Goal: Task Accomplishment & Management: Use online tool/utility

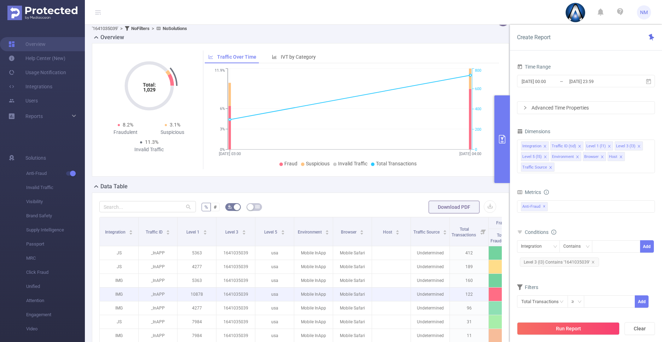
scroll to position [0, 110]
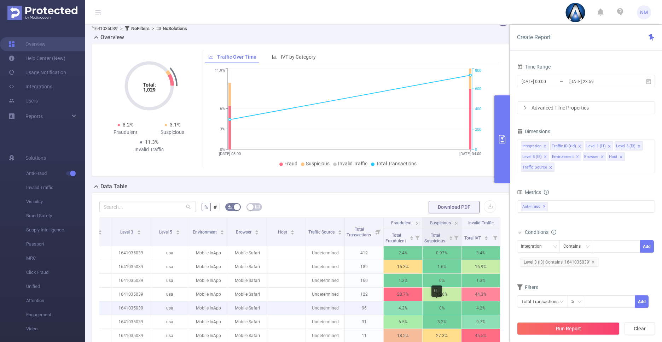
click at [445, 308] on p "0%" at bounding box center [442, 308] width 39 height 13
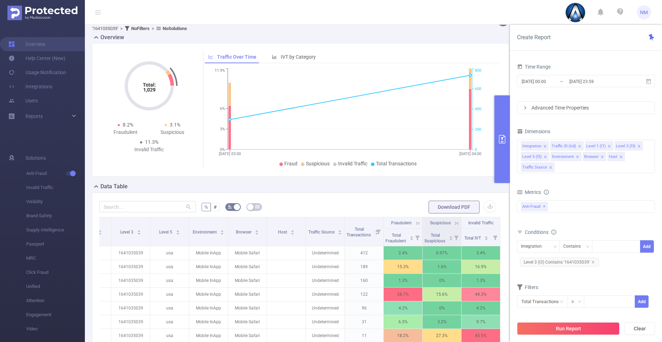
click at [453, 222] on icon at bounding box center [456, 223] width 6 height 6
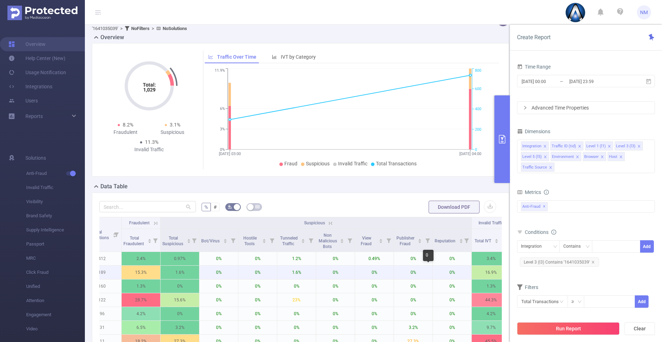
scroll to position [0, 375]
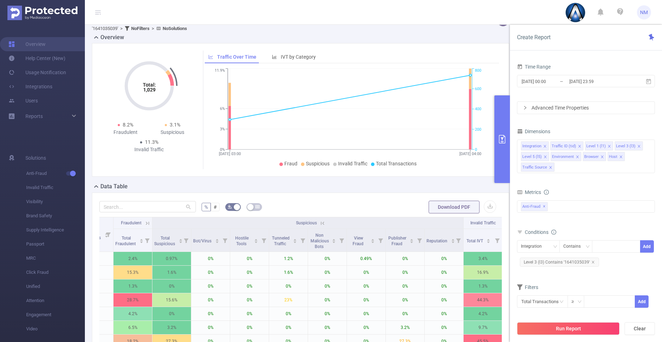
click at [324, 222] on icon at bounding box center [322, 223] width 6 height 6
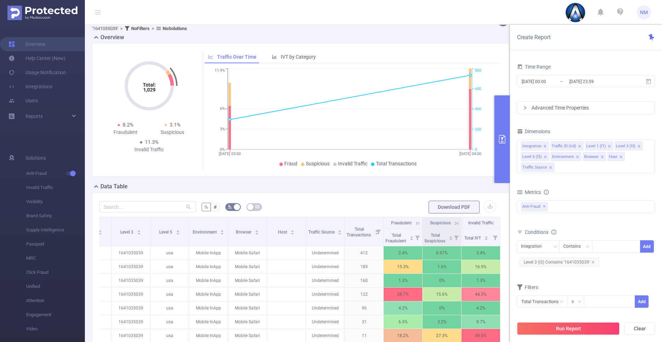
scroll to position [0, 110]
click at [416, 222] on icon at bounding box center [417, 223] width 3 height 3
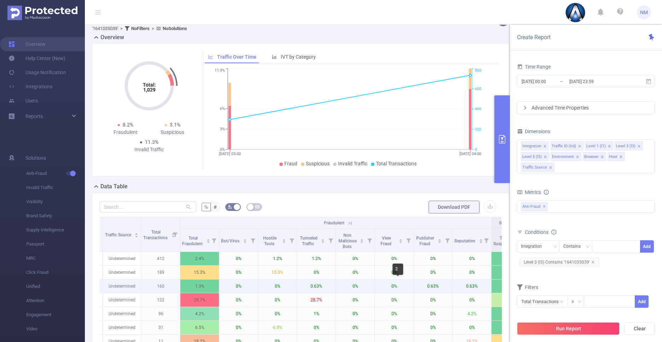
scroll to position [0, 383]
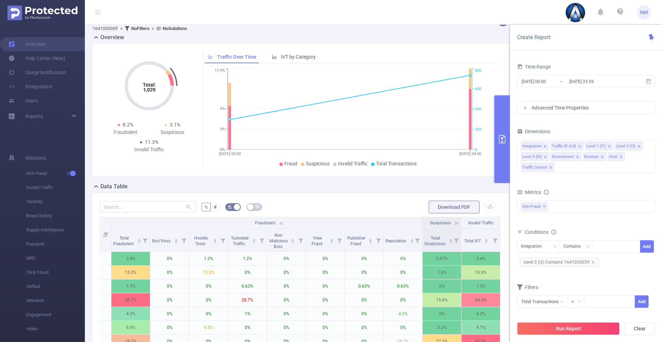
click at [280, 223] on icon at bounding box center [281, 223] width 3 height 3
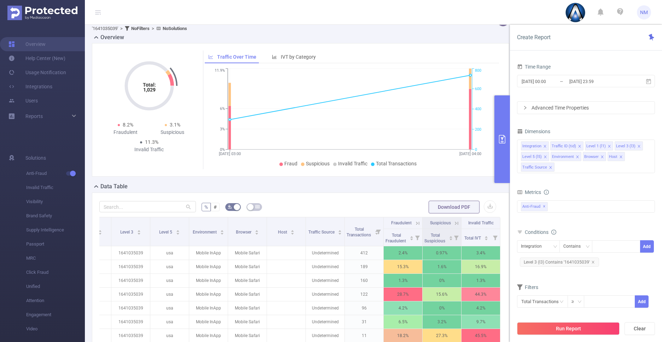
click at [506, 168] on button "primary" at bounding box center [502, 139] width 16 height 88
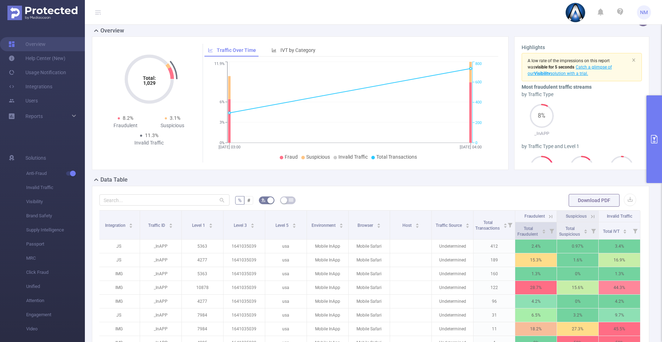
scroll to position [110, 0]
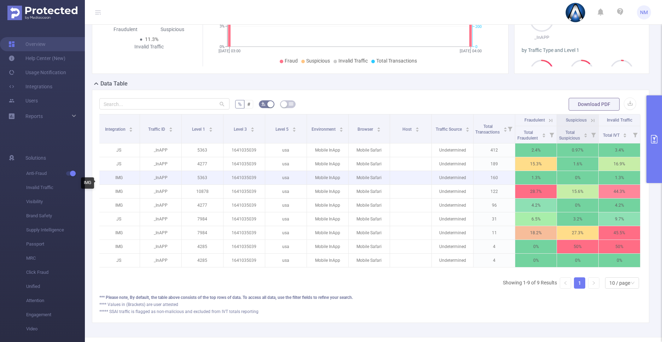
click at [116, 185] on p "IMG" at bounding box center [118, 177] width 41 height 13
copy p "IMG"
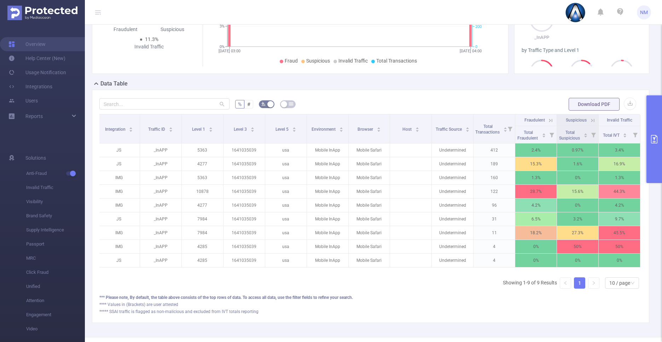
click at [653, 125] on button "primary" at bounding box center [655, 139] width 16 height 88
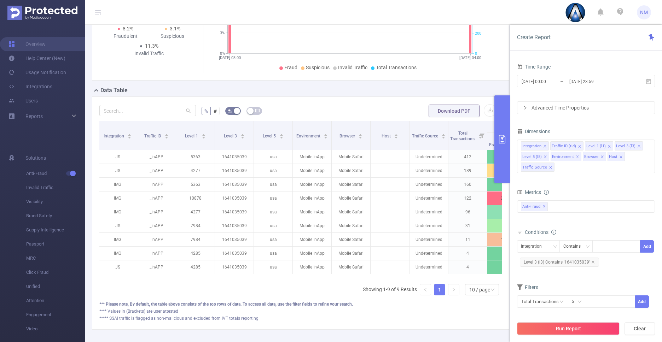
click at [570, 264] on span "Level 3 (l3) Contains '1641035039'" at bounding box center [559, 262] width 79 height 9
click at [627, 245] on icon "icon: close" at bounding box center [628, 247] width 4 height 4
click at [611, 246] on div at bounding box center [616, 247] width 41 height 12
paste input "com.Xzeon.SplintRun"
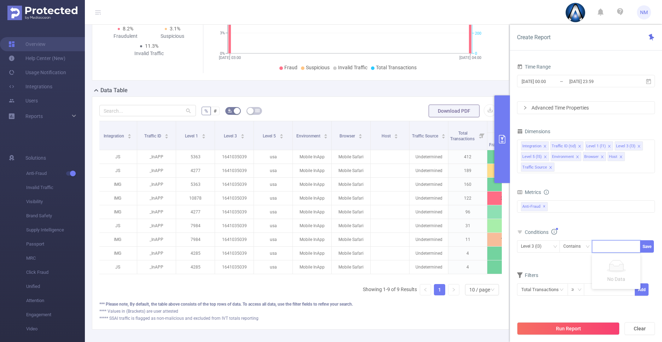
type input "com.Xzeon.SplintRun"
click at [614, 261] on li "com.Xzeon.SplintRun" at bounding box center [623, 261] width 63 height 11
click at [650, 244] on button "Save" at bounding box center [647, 247] width 14 height 12
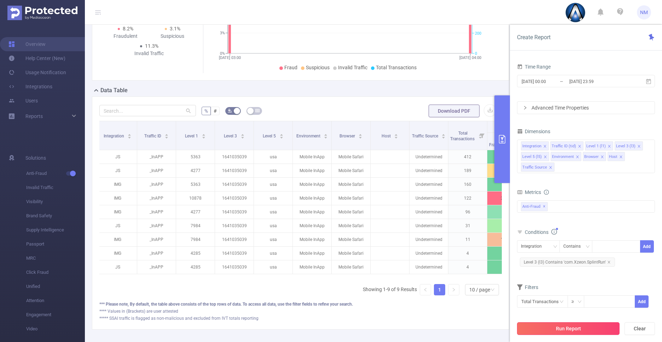
click at [576, 327] on button "Run Report" at bounding box center [568, 329] width 103 height 13
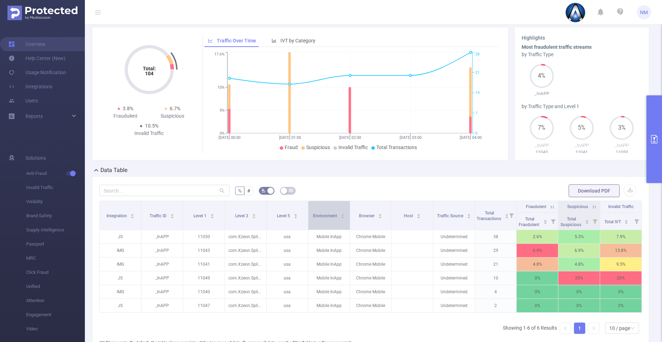
scroll to position [24, 0]
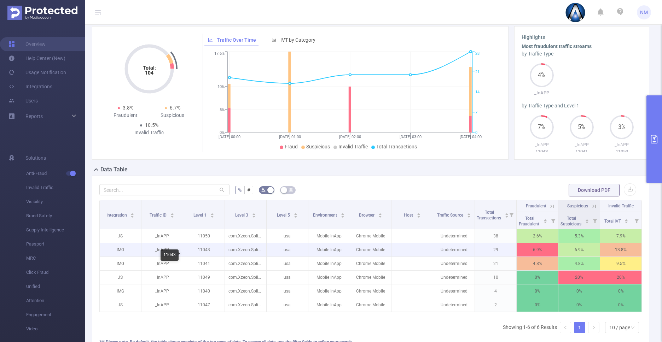
click at [204, 257] on p "11043" at bounding box center [203, 249] width 41 height 13
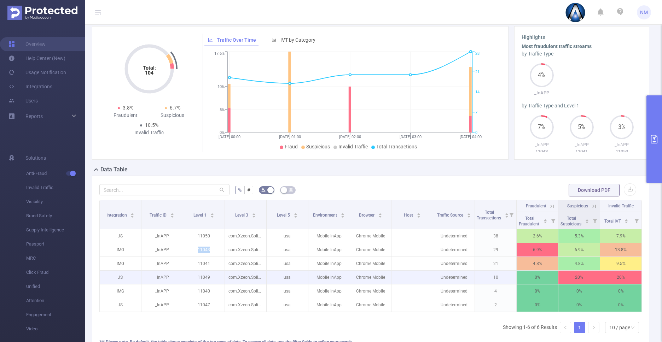
copy p "11043"
click at [653, 161] on button "primary" at bounding box center [655, 139] width 16 height 88
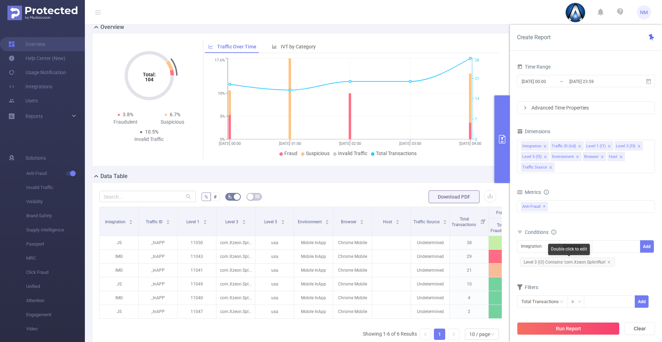
click at [572, 261] on span "Level 3 (l3) Contains 'com.Xzeon.SplintRun'" at bounding box center [567, 262] width 95 height 9
click at [636, 245] on icon "icon: close-circle" at bounding box center [634, 246] width 4 height 4
click at [620, 249] on div "com.Xzeon.SplintRun" at bounding box center [616, 247] width 41 height 12
paste input "1641035039"
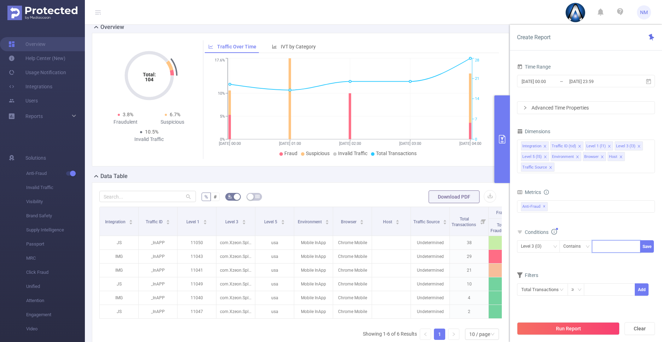
type input "1641035039"
click at [569, 326] on button "Run Report" at bounding box center [568, 329] width 103 height 13
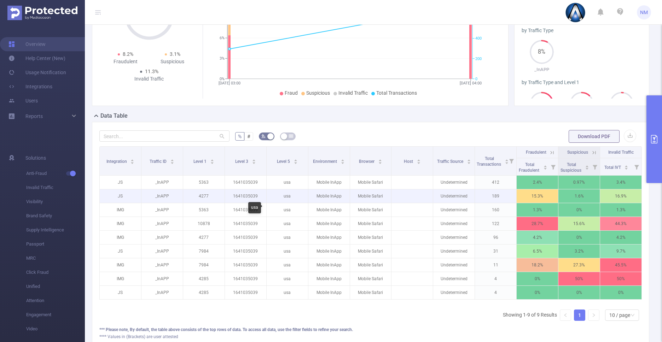
scroll to position [99, 0]
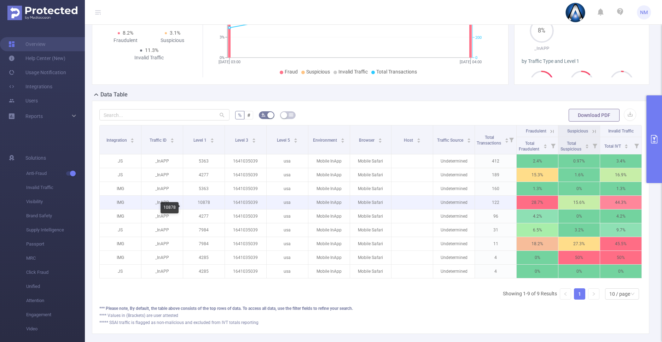
click at [199, 209] on p "10878" at bounding box center [203, 202] width 41 height 13
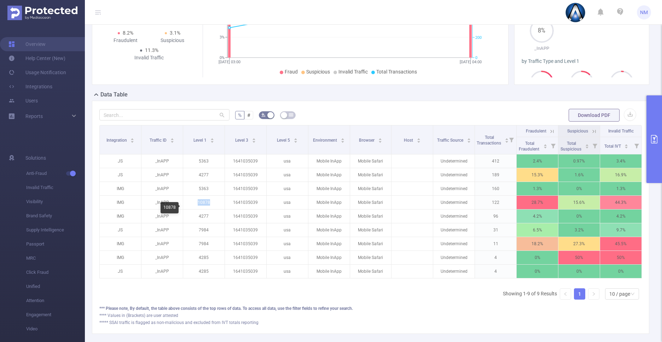
copy p "10878"
